Goal: Find specific page/section

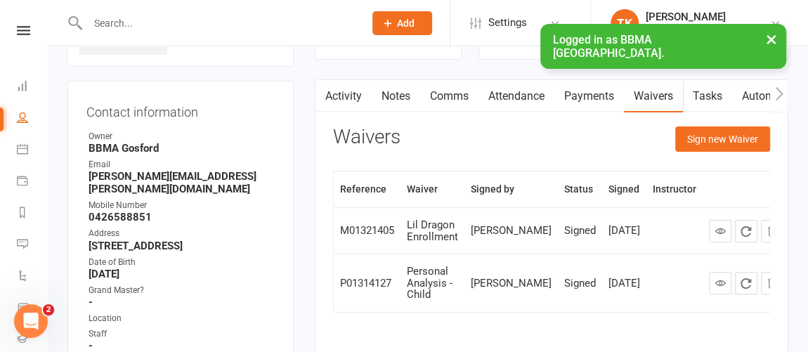
click at [771, 44] on button "×" at bounding box center [771, 39] width 25 height 30
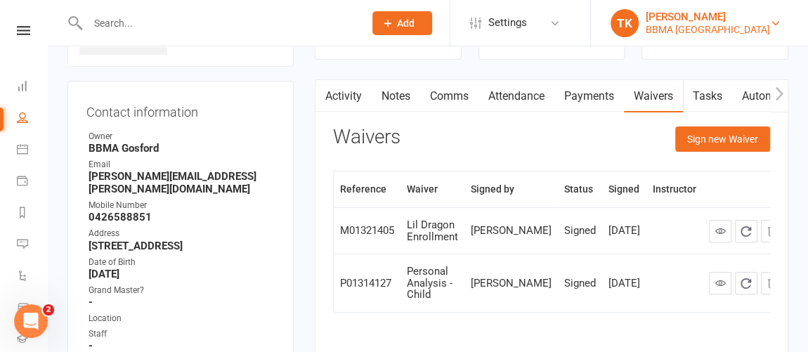
click at [772, 32] on link "TK [PERSON_NAME] BBMA [GEOGRAPHIC_DATA]" at bounding box center [698, 23] width 175 height 28
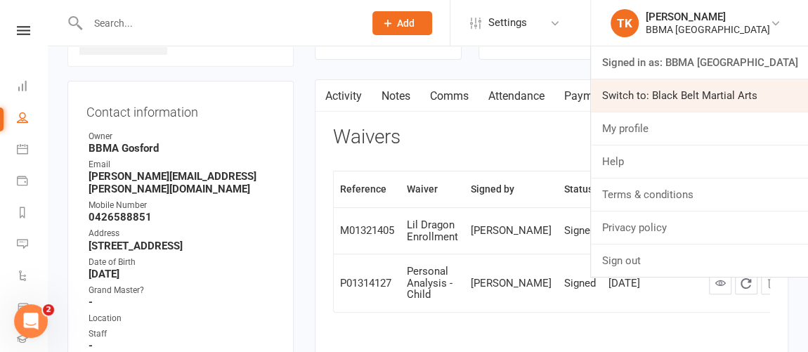
click at [732, 86] on link "Switch to: Black Belt Martial Arts" at bounding box center [699, 95] width 217 height 32
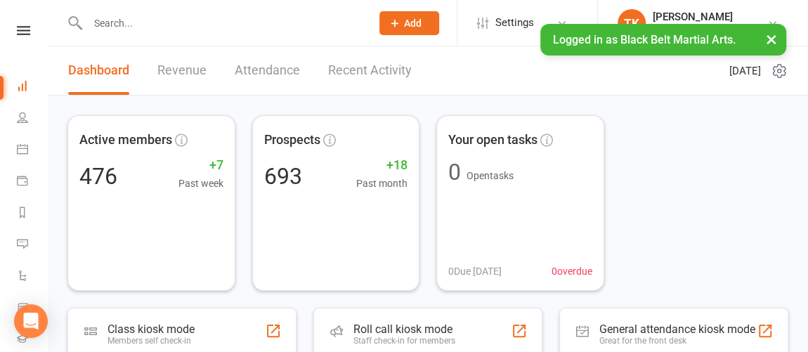
click at [181, 27] on input "text" at bounding box center [223, 23] width 278 height 20
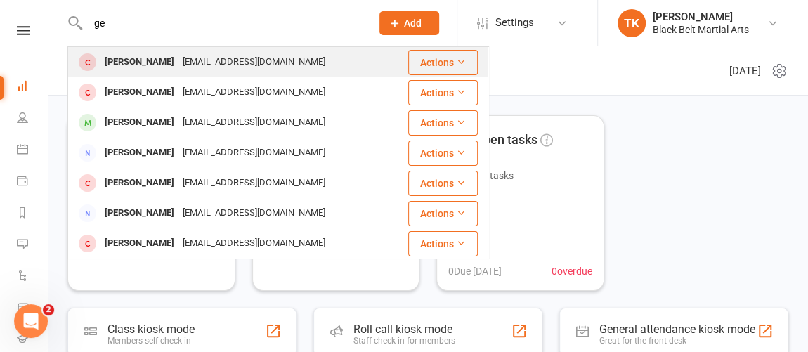
type input "ge"
click at [179, 66] on div "cazsin@yahoo.com" at bounding box center [254, 62] width 151 height 20
